Goal: Find specific fact: Find contact information

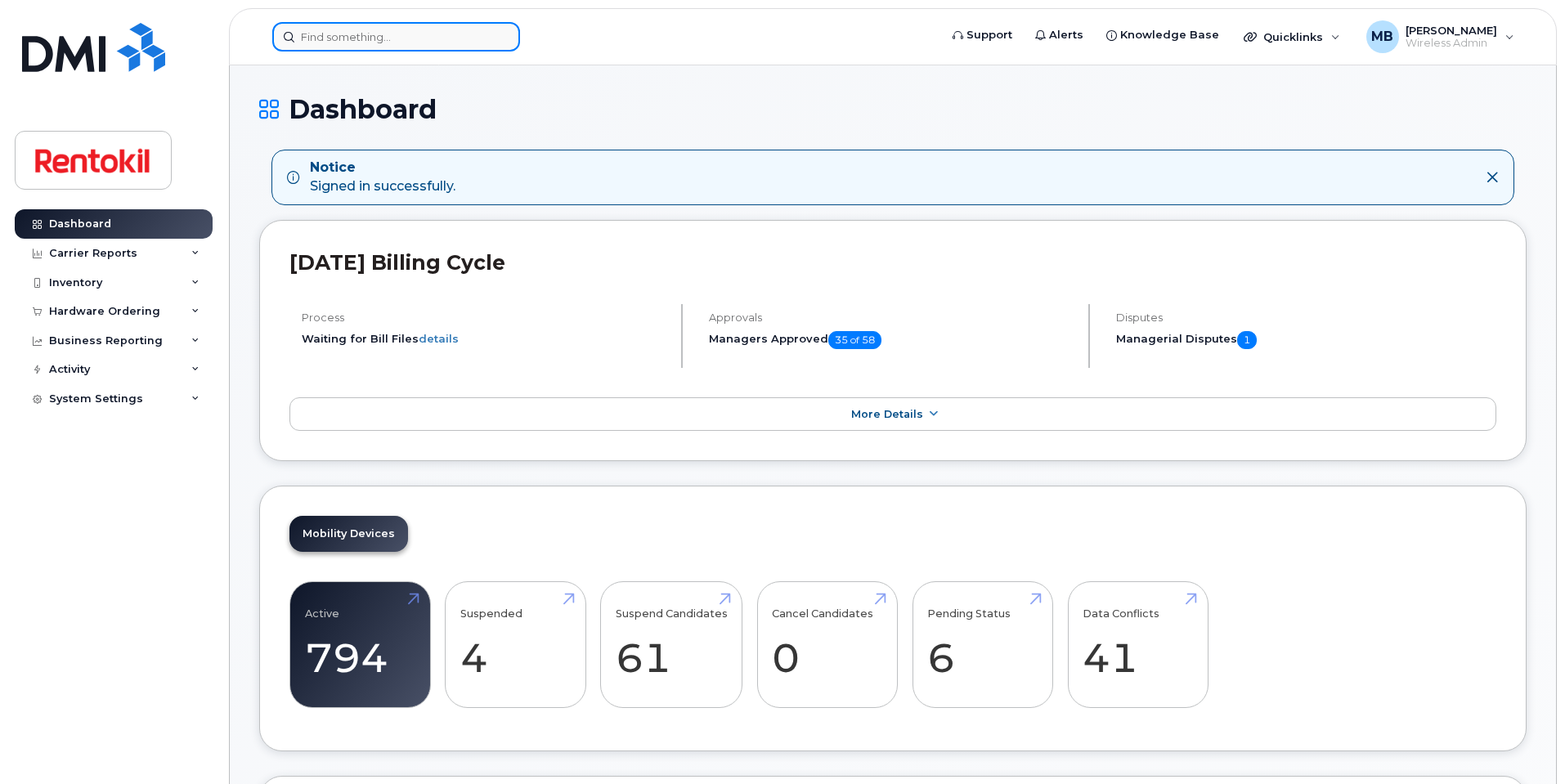
click at [454, 41] on input at bounding box center [396, 36] width 248 height 29
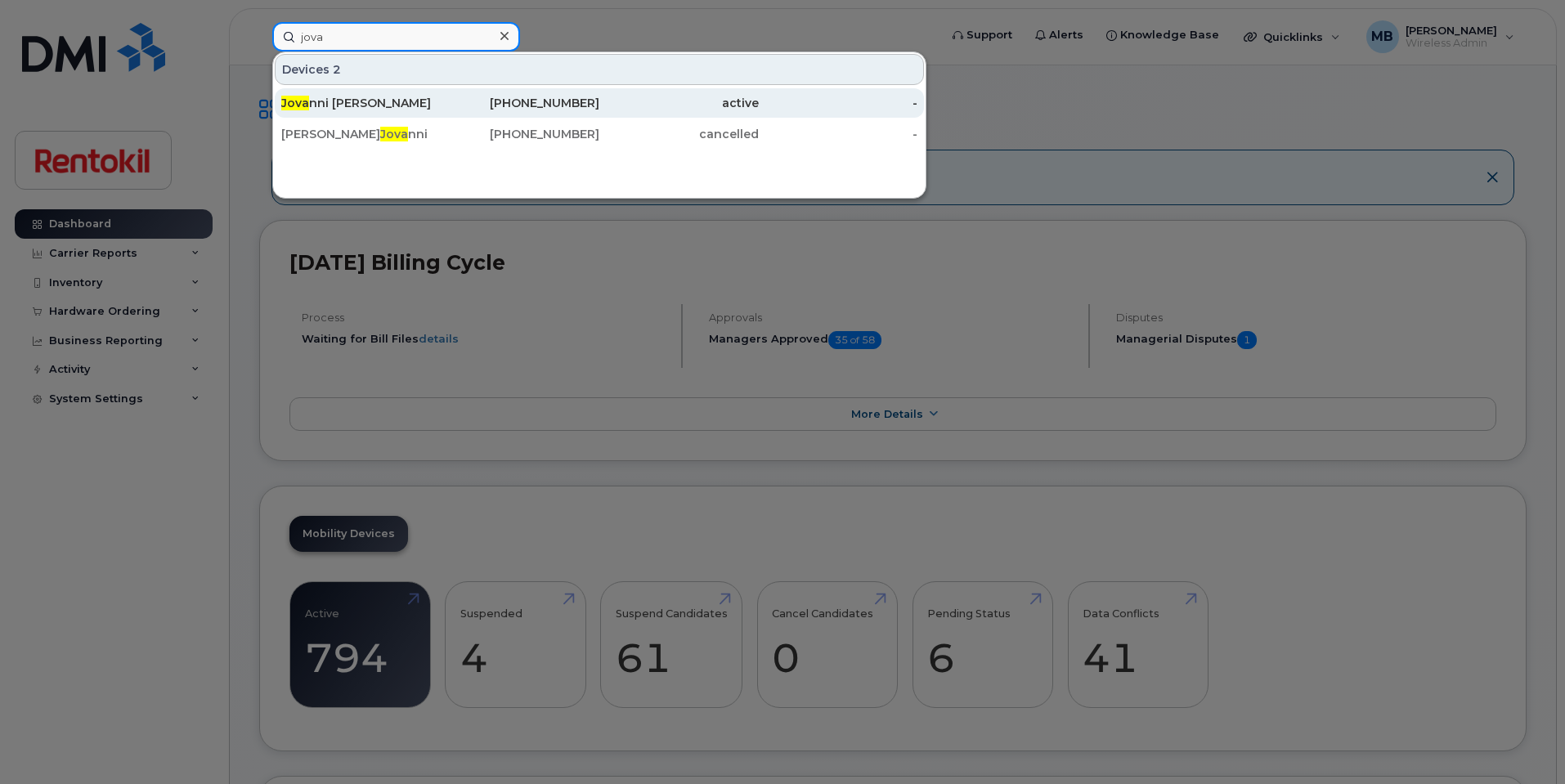
type input "jova"
click at [545, 104] on div "873-662-3690" at bounding box center [520, 103] width 160 height 16
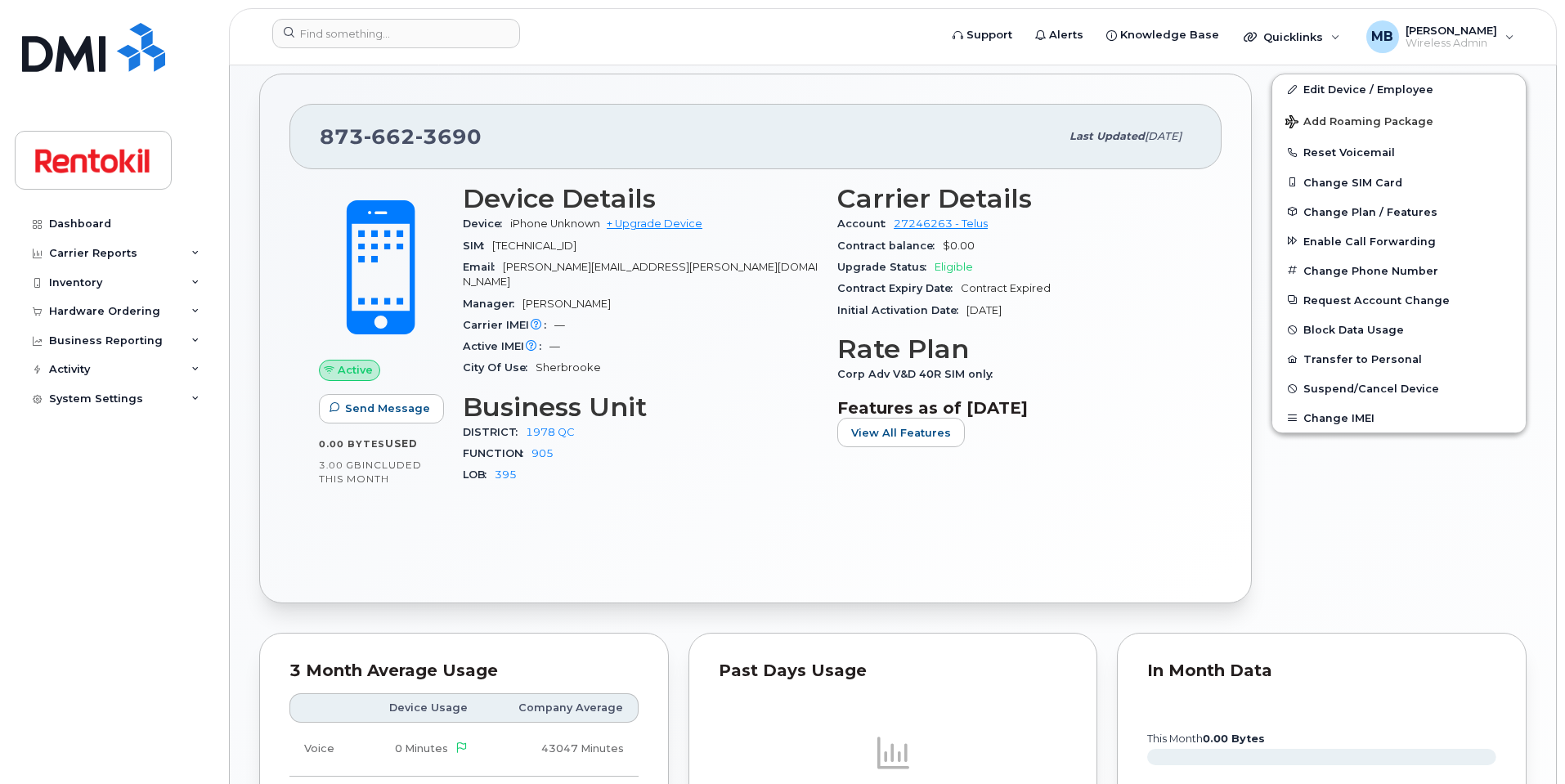
scroll to position [369, 0]
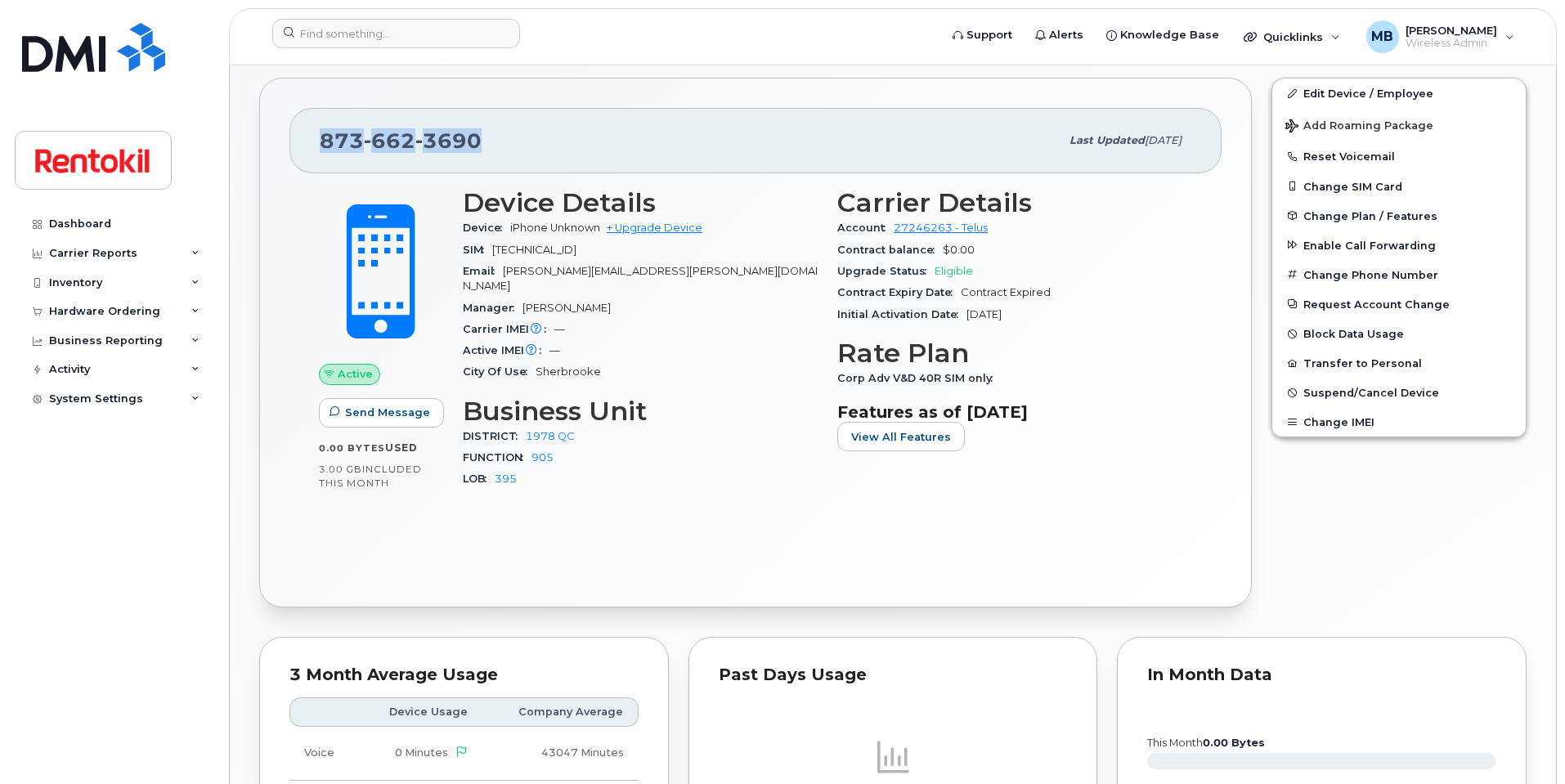
drag, startPoint x: 485, startPoint y: 132, endPoint x: 322, endPoint y: 124, distance: 163.2
click at [322, 124] on div "[PHONE_NUMBER]" at bounding box center [689, 141] width 740 height 34
copy span "873 662 3690"
click at [549, 102] on div "873 662 3690 Last updated Jul 11, 2025 Active Send Message 0.00 Bytes  used 3.0…" at bounding box center [756, 342] width 993 height 528
click at [497, 112] on div "873 662 3690 Last updated Jul 11, 2025" at bounding box center [755, 140] width 932 height 66
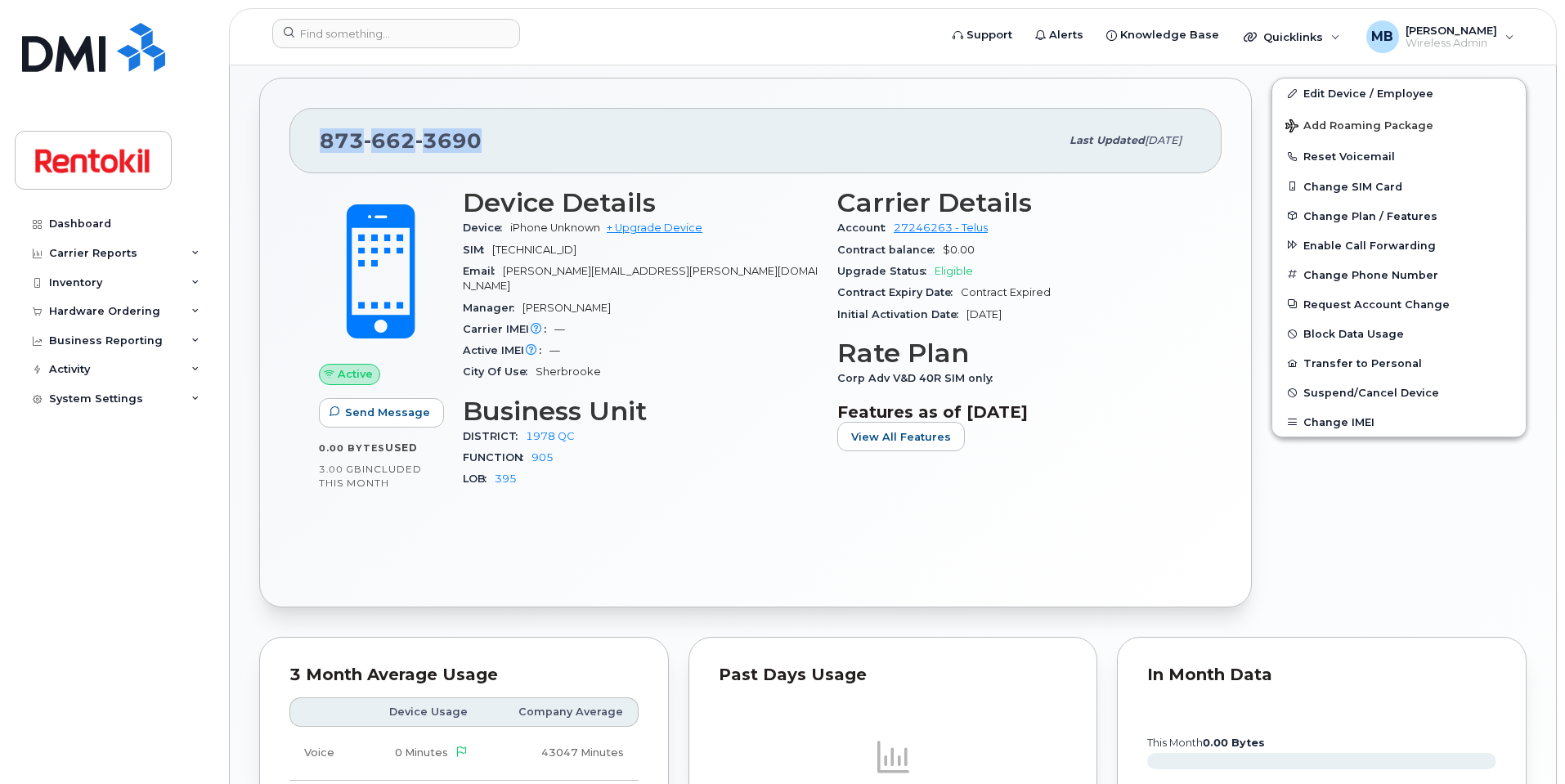
drag, startPoint x: 489, startPoint y: 137, endPoint x: 312, endPoint y: 126, distance: 177.3
click at [312, 126] on div "873 662 3690 Last updated Jul 11, 2025" at bounding box center [755, 140] width 932 height 66
copy span "873 662 3690"
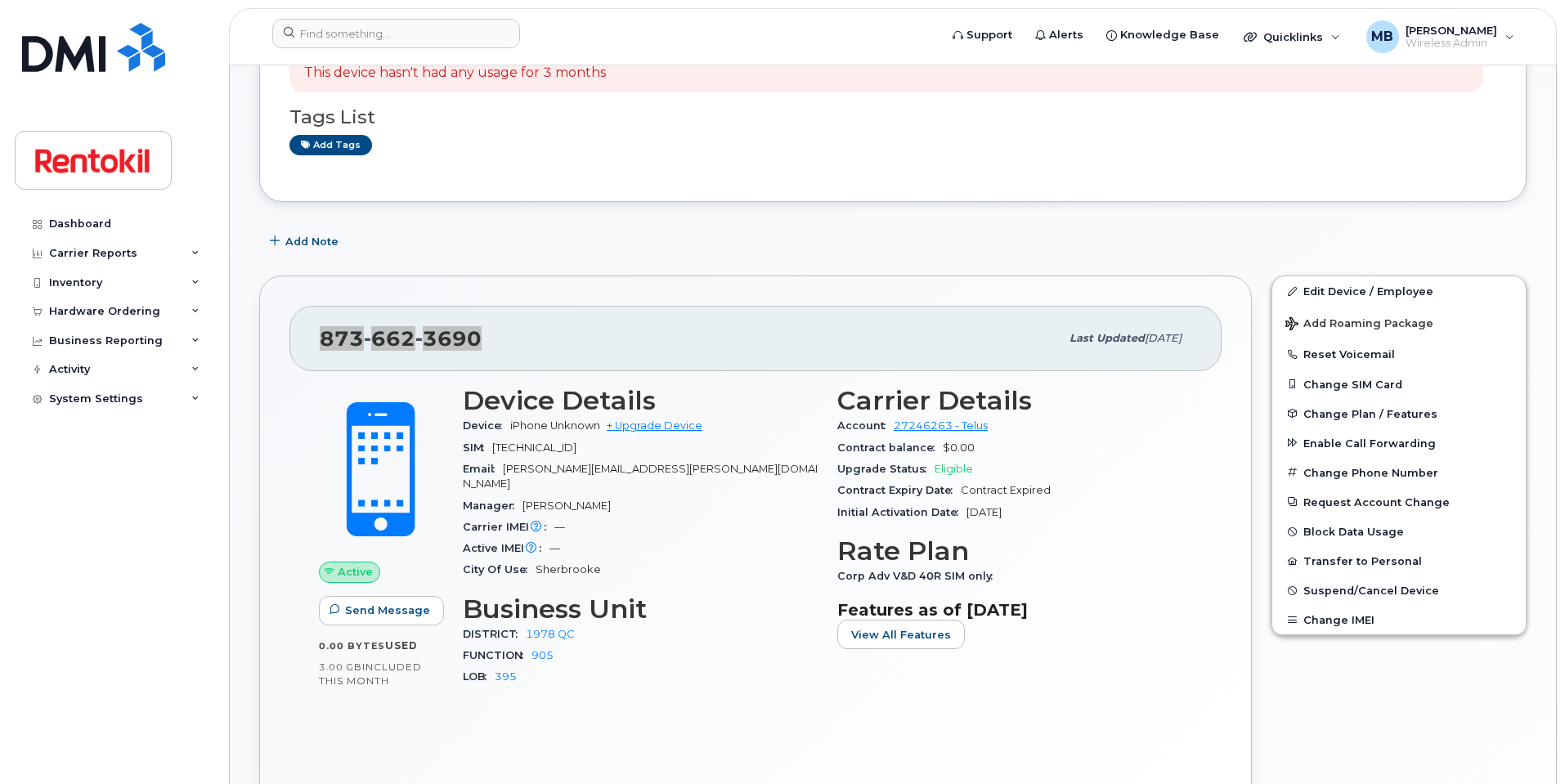
scroll to position [0, 0]
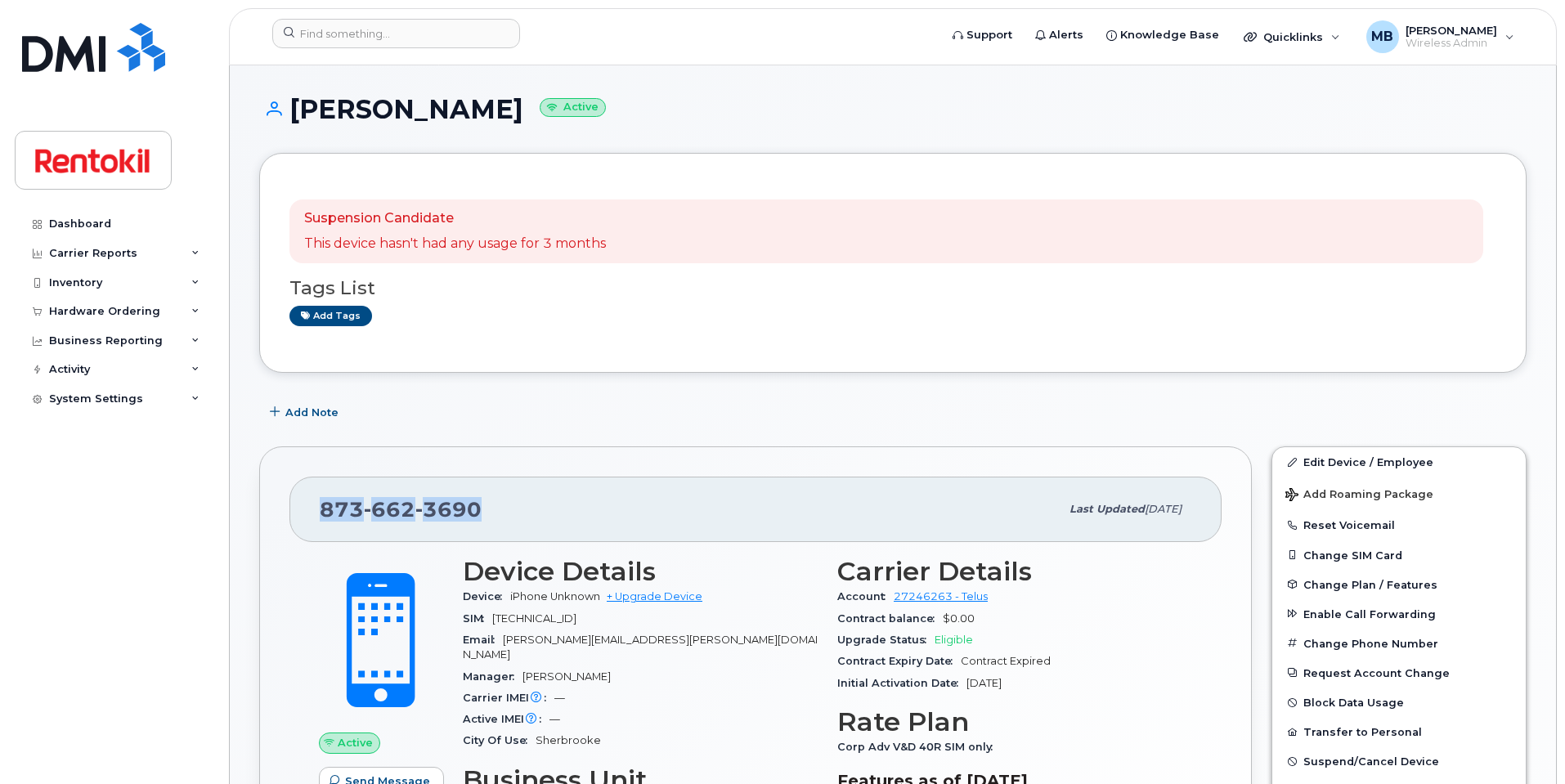
drag, startPoint x: 481, startPoint y: 113, endPoint x: 289, endPoint y: 99, distance: 192.5
click at [289, 99] on h1 "Jovanni Fortin Active" at bounding box center [893, 109] width 1267 height 29
copy h1 "Jovanni Fortin"
click at [101, 229] on div "Dashboard" at bounding box center [80, 224] width 62 height 13
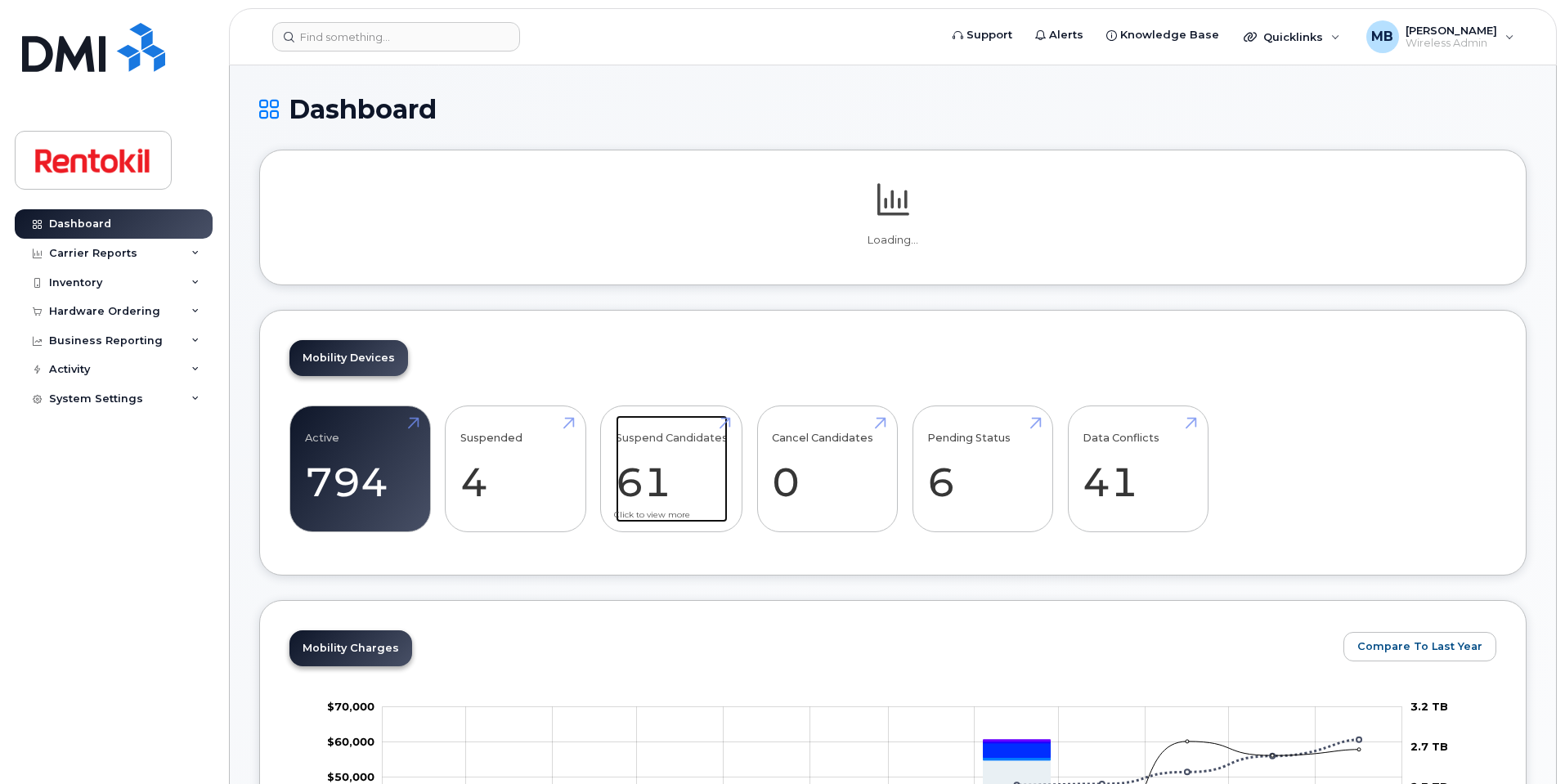
click at [717, 429] on link "Suspend Candidates 61" at bounding box center [671, 468] width 112 height 107
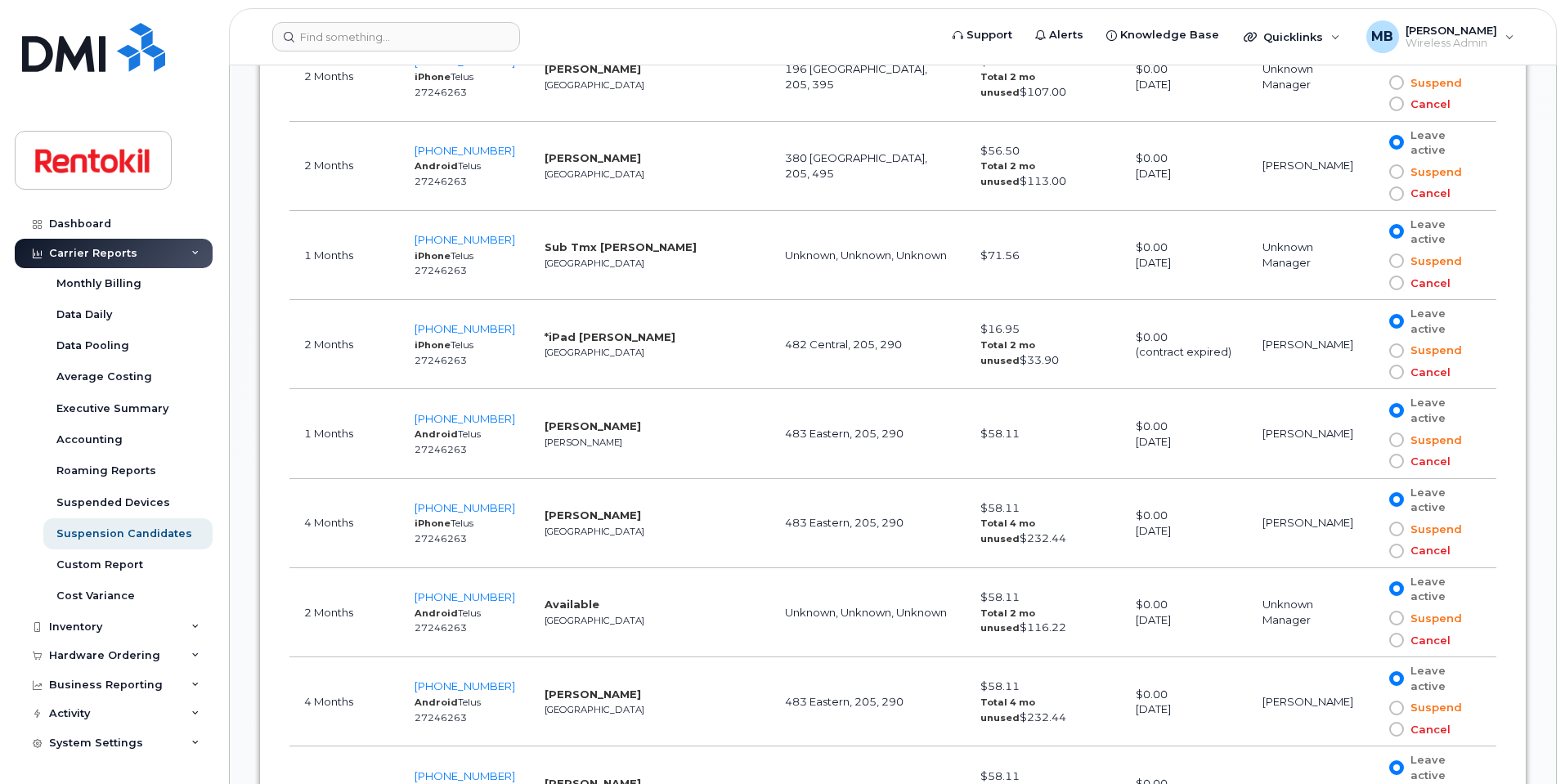
scroll to position [2082, 0]
drag, startPoint x: 518, startPoint y: 587, endPoint x: 430, endPoint y: 595, distance: 88.4
click at [430, 595] on td "438-951-0523 Android Telus 27246263" at bounding box center [464, 610] width 130 height 89
copy span "438-951-0523"
click at [497, 591] on span "438-951-0523" at bounding box center [465, 594] width 101 height 13
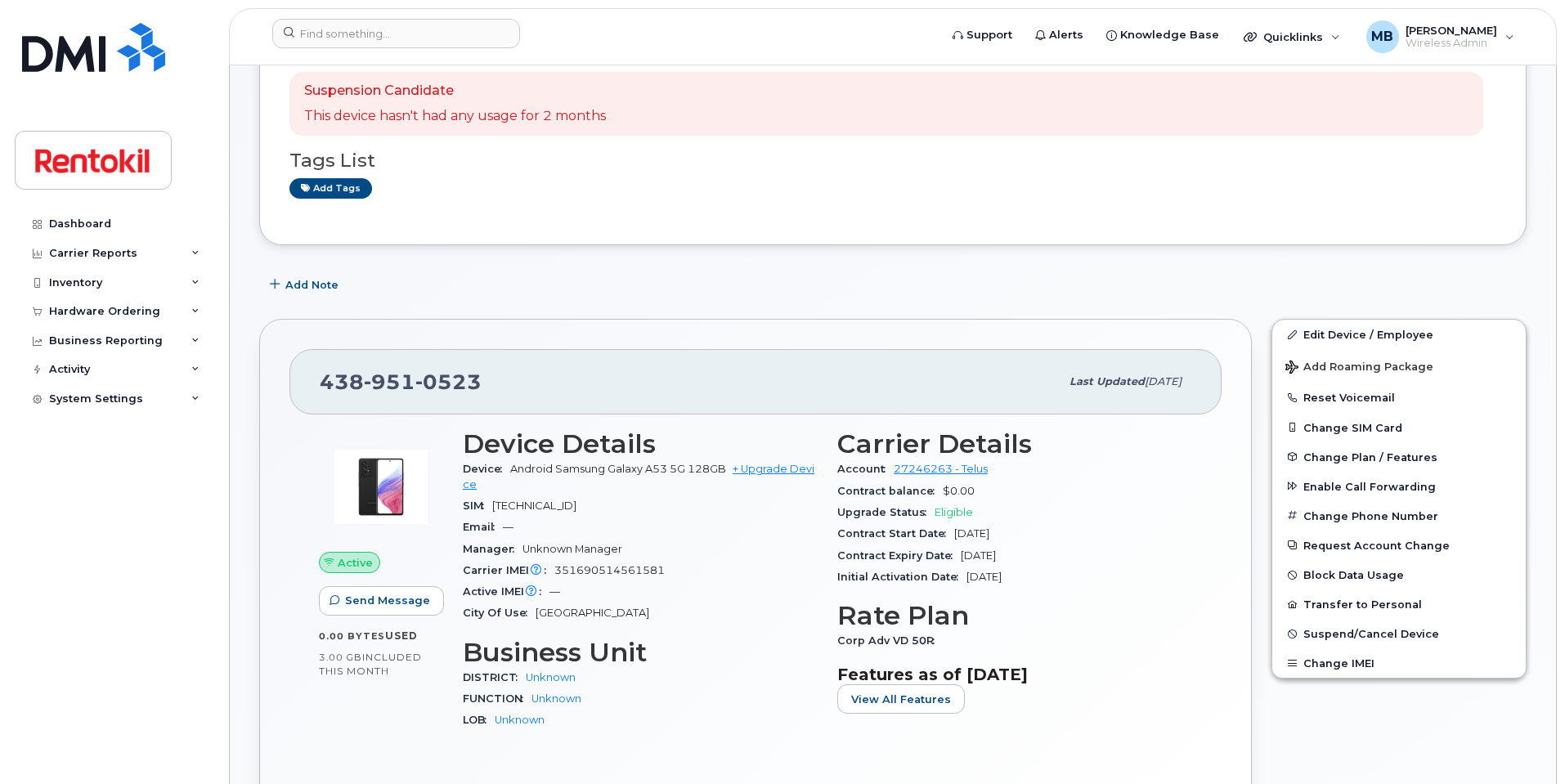
scroll to position [158, 0]
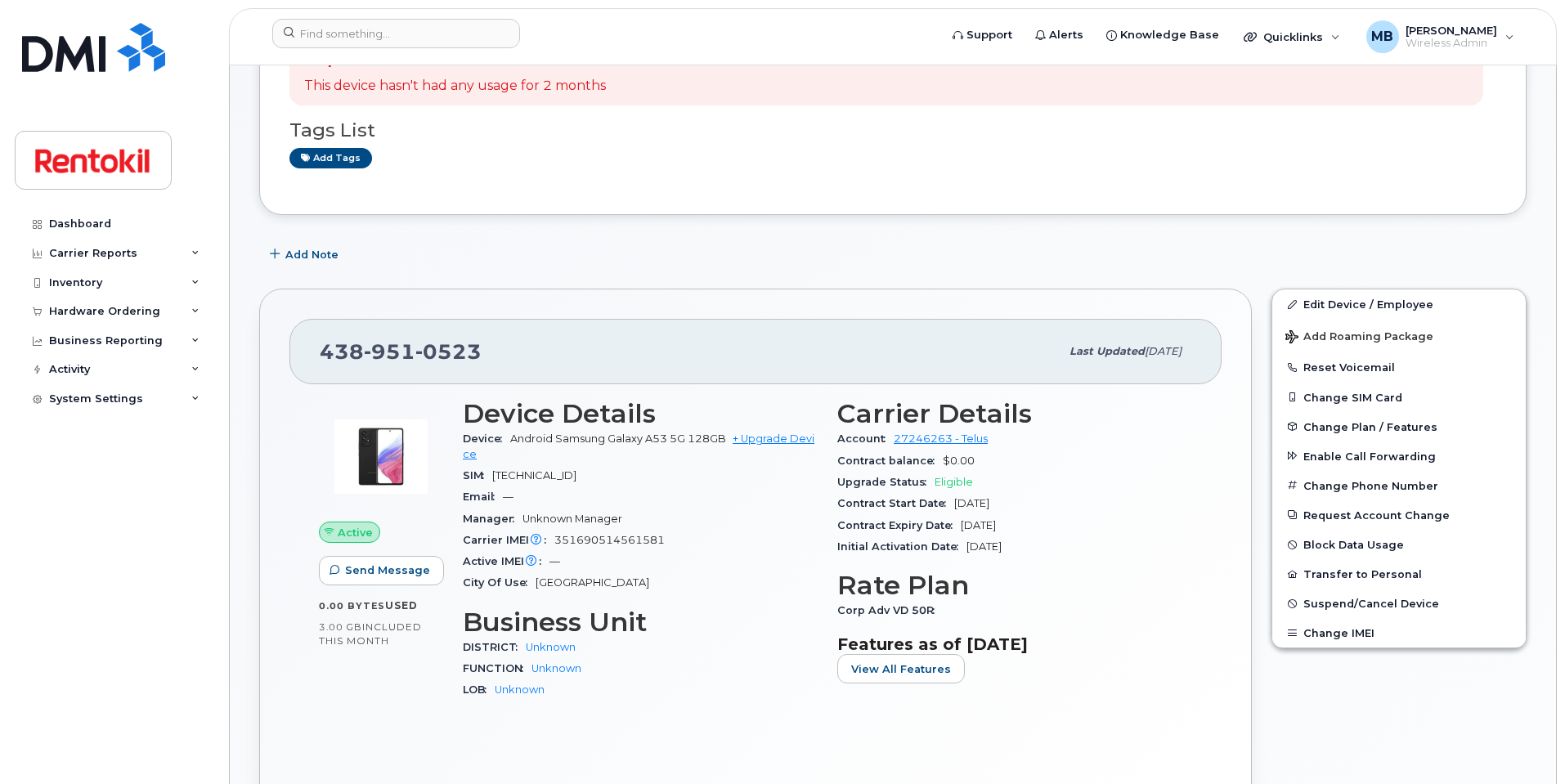
click at [878, 608] on span "Corp Adv VD 50R" at bounding box center [889, 609] width 106 height 12
copy div "Corp Adv VD 50R"
click at [423, 25] on input at bounding box center [396, 33] width 248 height 29
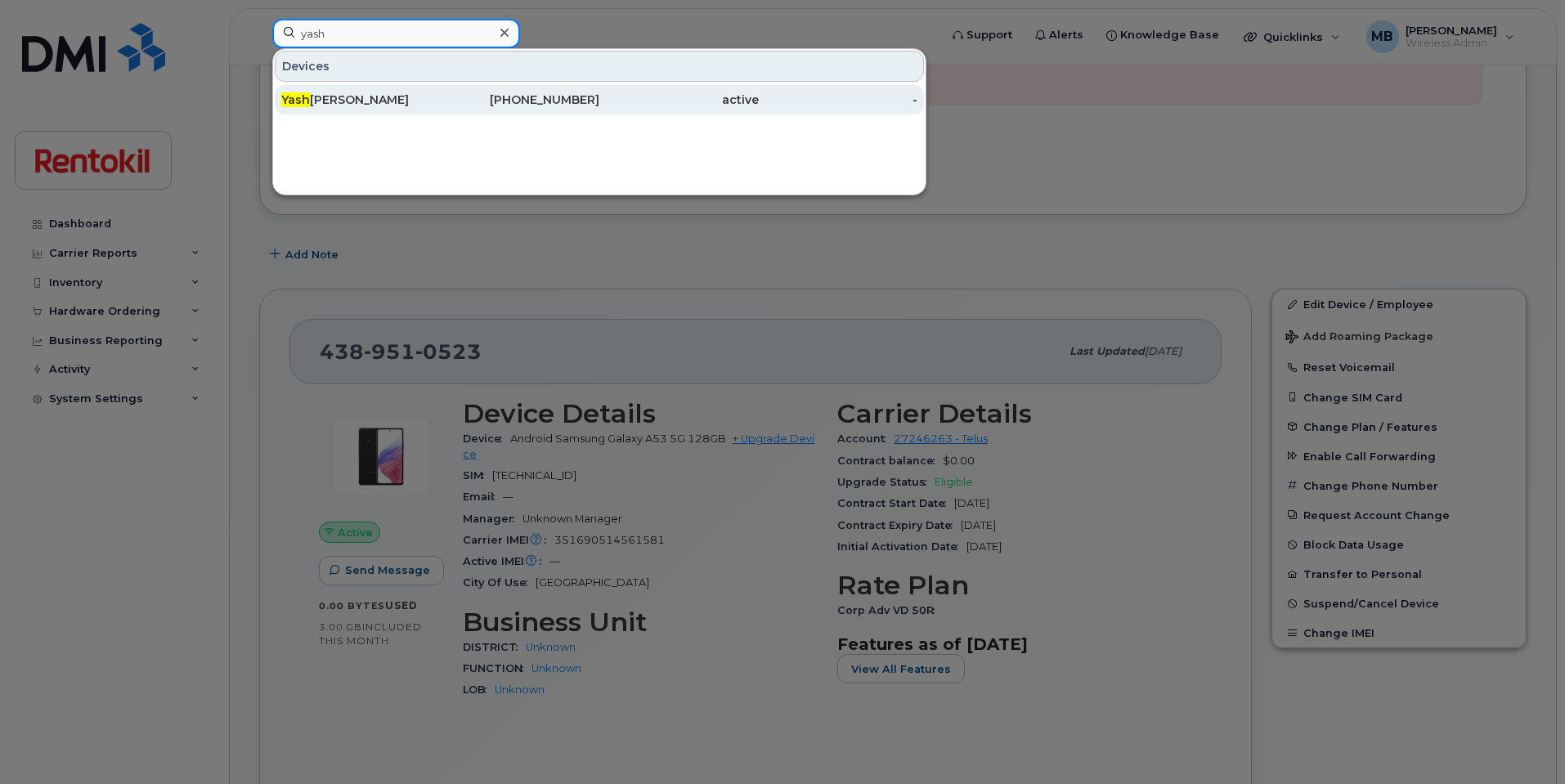
type input "yash"
click at [405, 102] on div "Yash Toshniwal" at bounding box center [361, 99] width 160 height 16
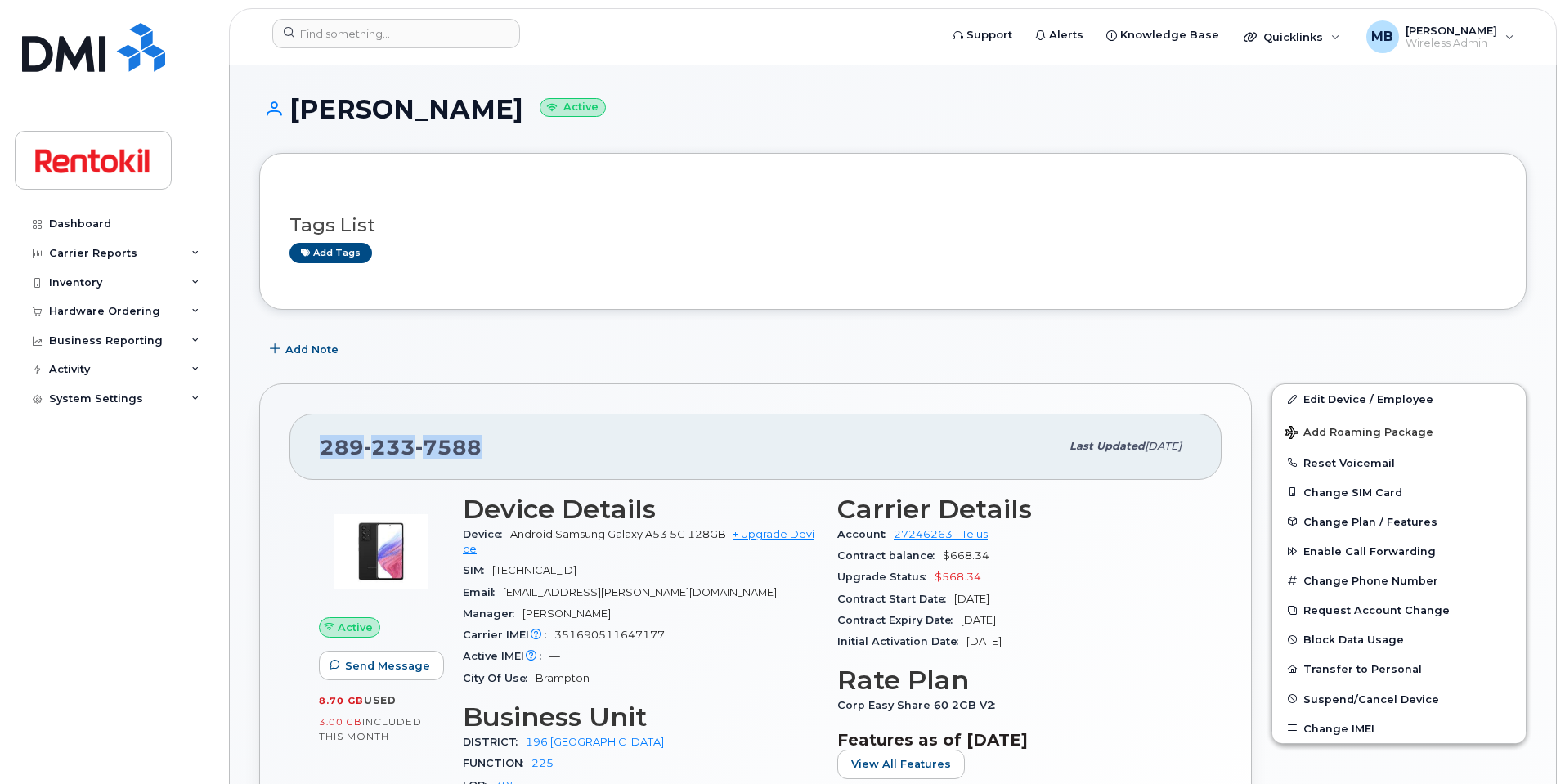
drag, startPoint x: 483, startPoint y: 449, endPoint x: 316, endPoint y: 458, distance: 167.2
click at [316, 458] on div "[PHONE_NUMBER] Last updated [DATE]" at bounding box center [755, 446] width 932 height 66
copy span "[PHONE_NUMBER]"
